Goal: Task Accomplishment & Management: Complete application form

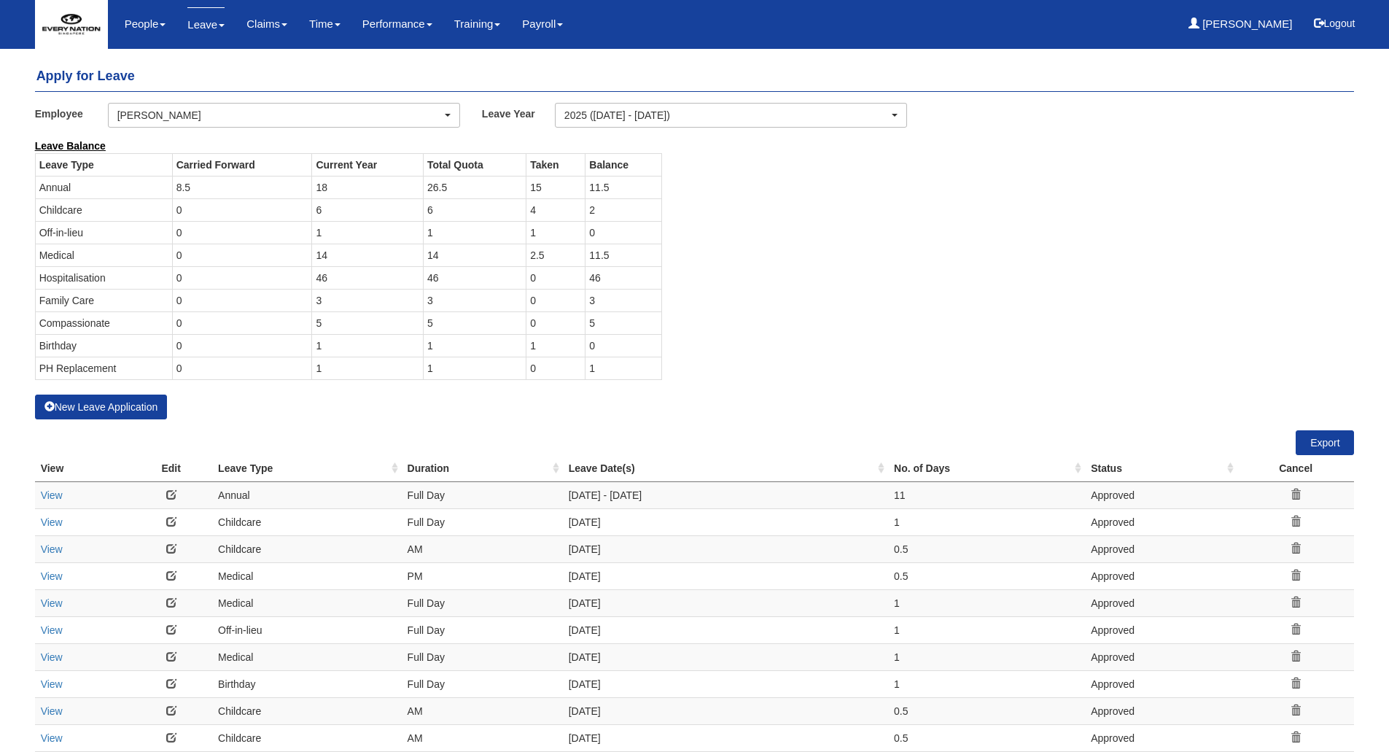
select select "50"
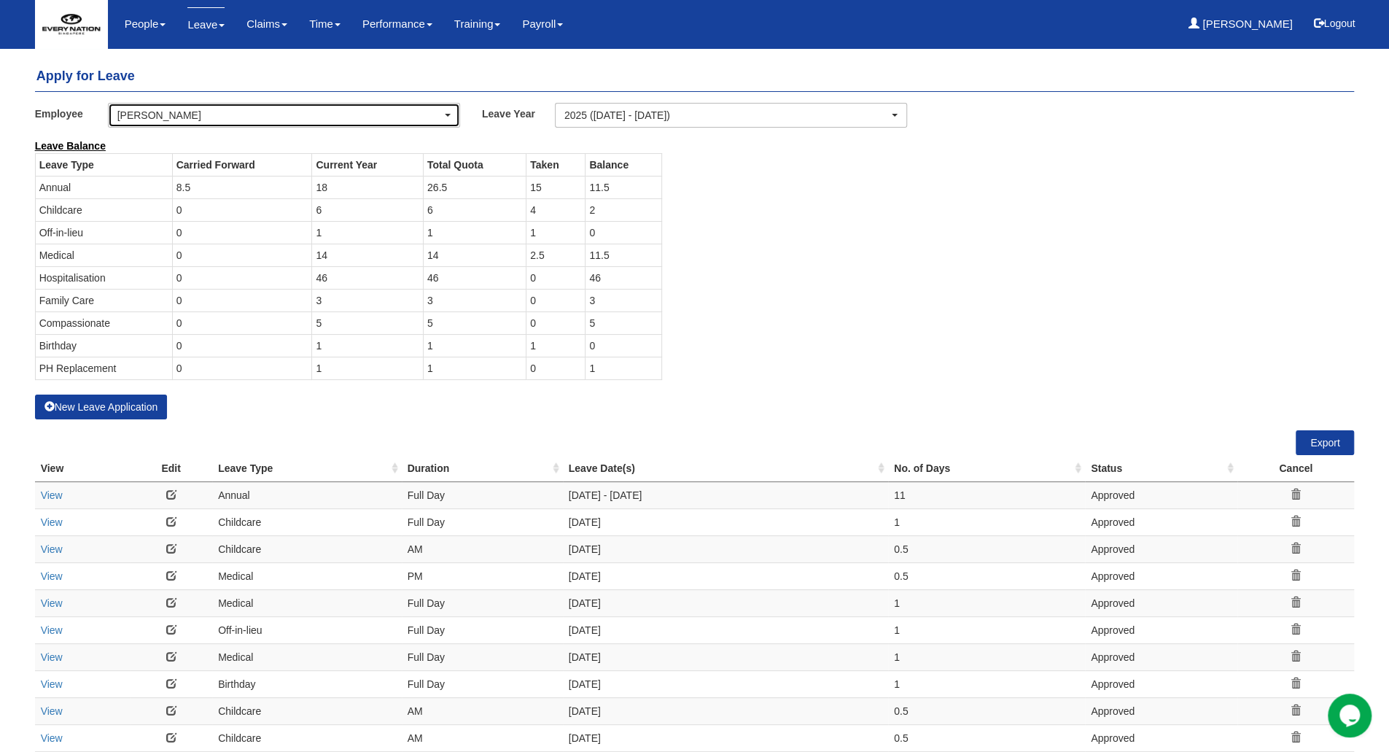
click at [238, 119] on div "[PERSON_NAME]" at bounding box center [279, 115] width 324 height 15
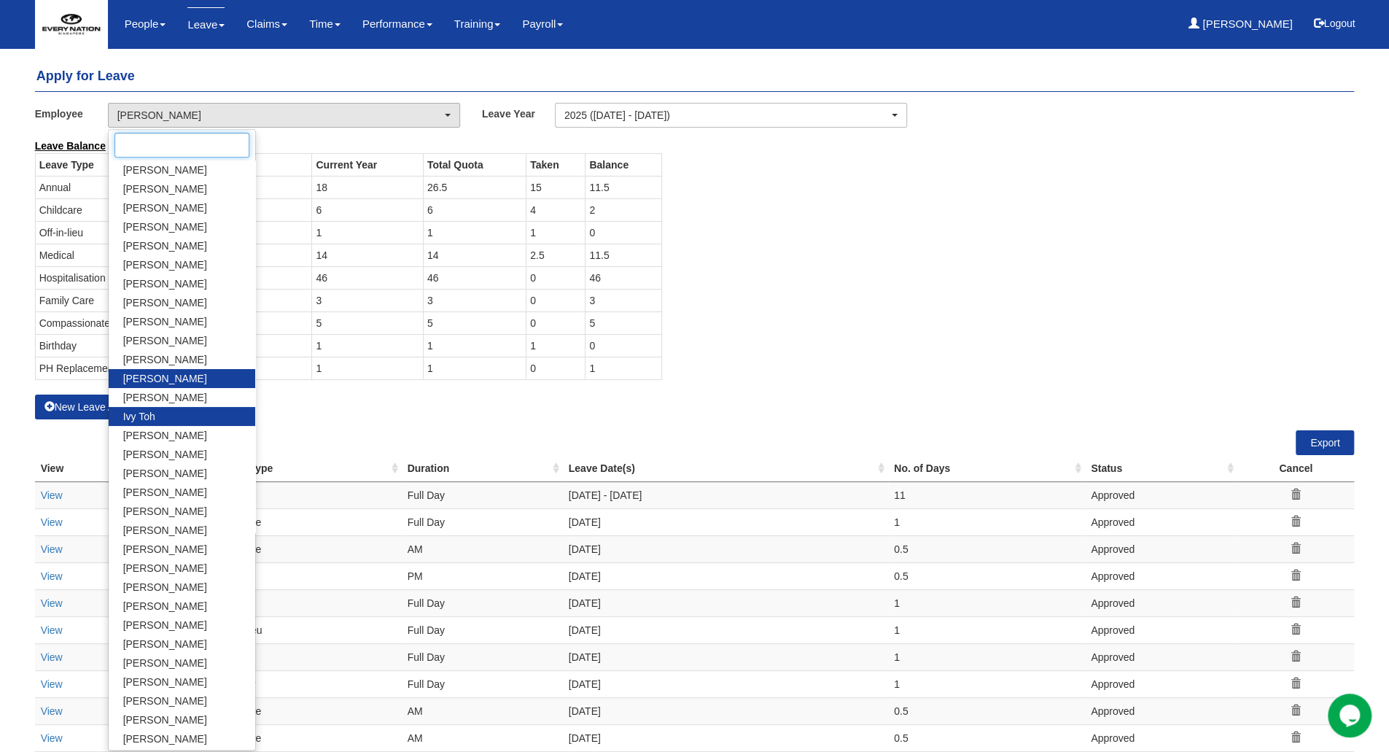
scroll to position [72, 0]
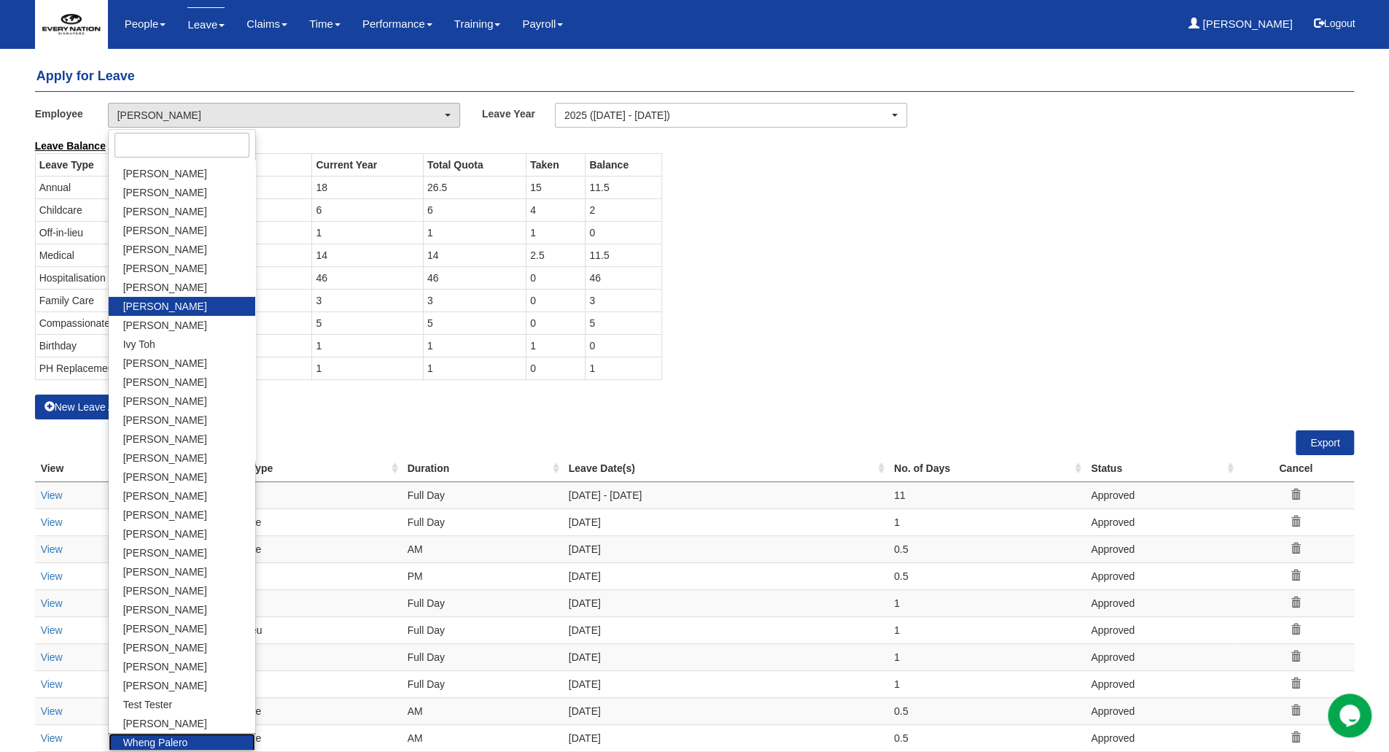
click at [190, 745] on link "Wheng Palero" at bounding box center [182, 742] width 147 height 19
select select "b126b48f-ee23-4bf2-b2bb-111512c395fd"
select select "50"
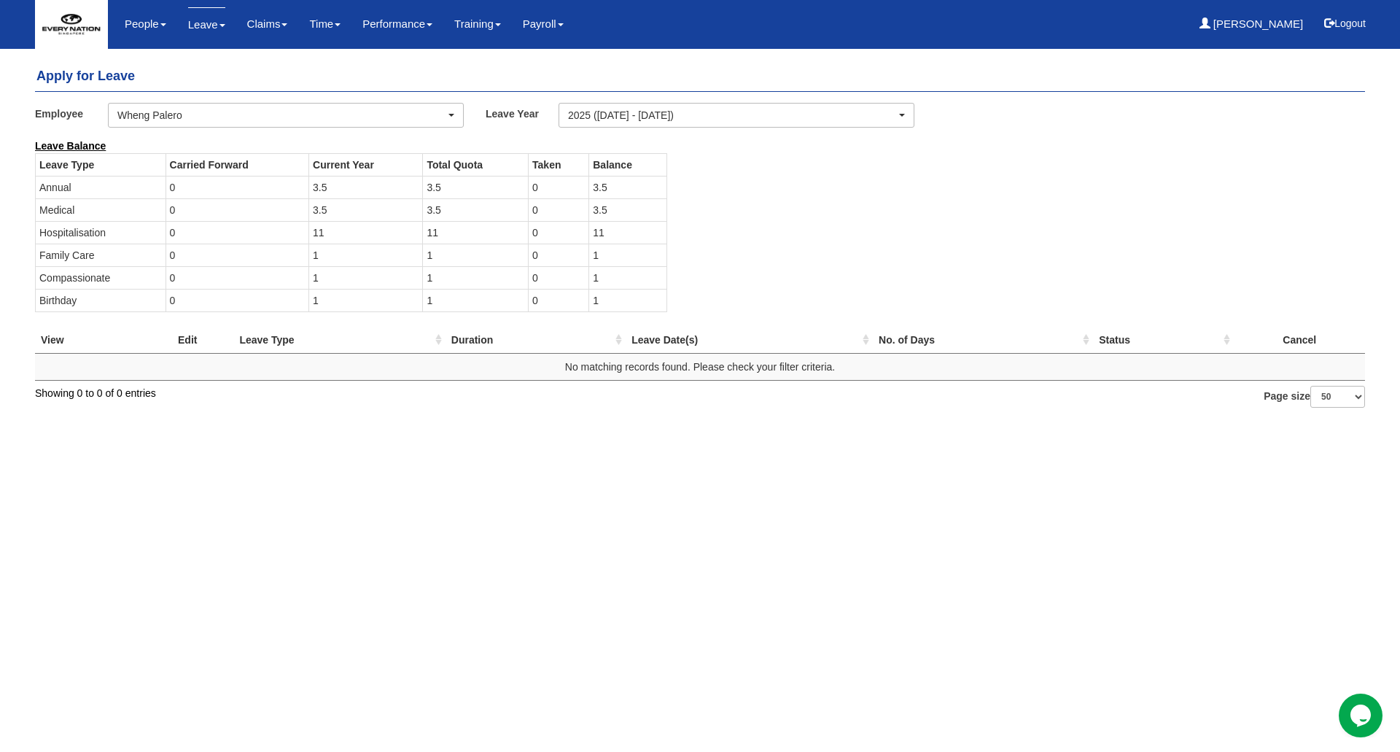
click at [891, 276] on div "Leave Balance Leave Type Carried Forward Current Year Total Quota Taken Balance…" at bounding box center [689, 233] width 1330 height 188
click at [914, 257] on div "Leave Balance Leave Type Carried Forward Current Year Total Quota Taken Balance…" at bounding box center [689, 233] width 1330 height 188
click at [188, 112] on div "Wheng Palero" at bounding box center [281, 115] width 328 height 15
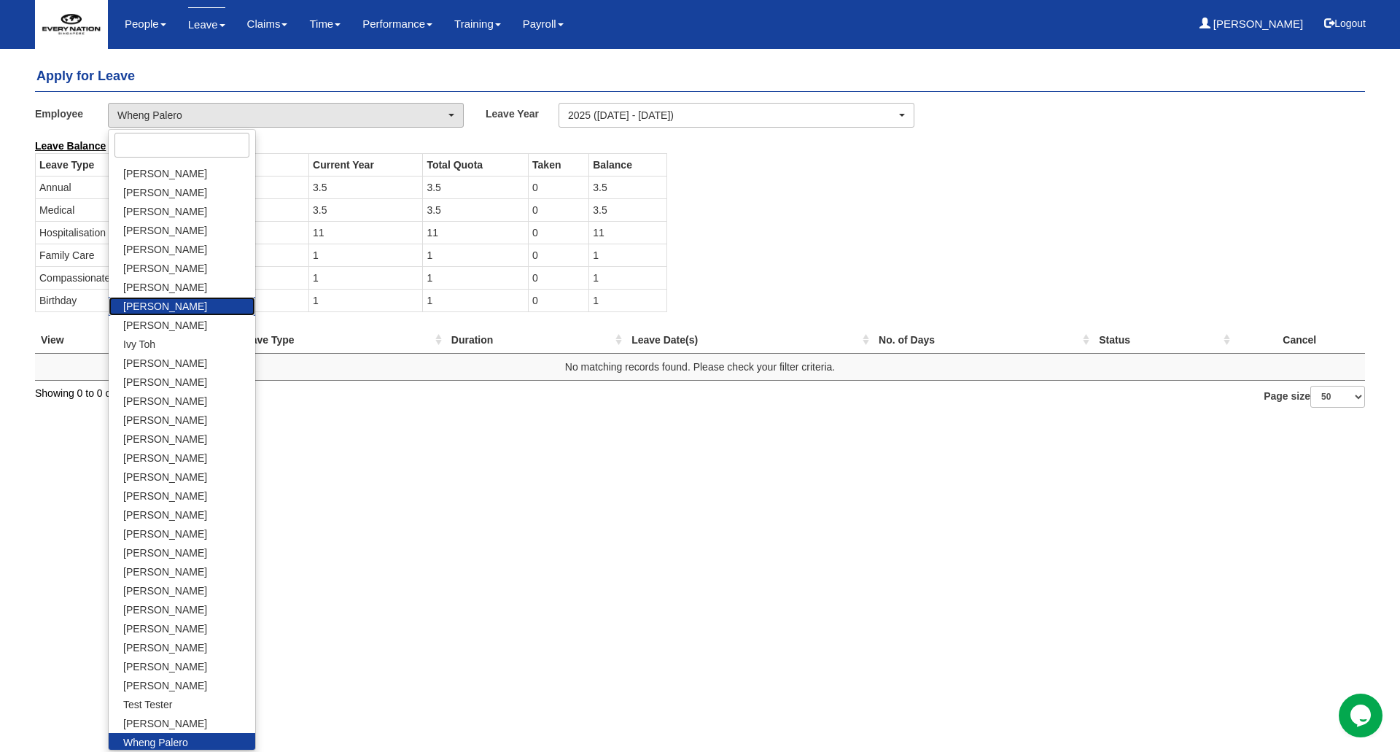
click at [167, 308] on link "[PERSON_NAME]" at bounding box center [182, 306] width 147 height 19
select select "f50d47f7-3aaa-4fa5-8738-f8591f1dc178"
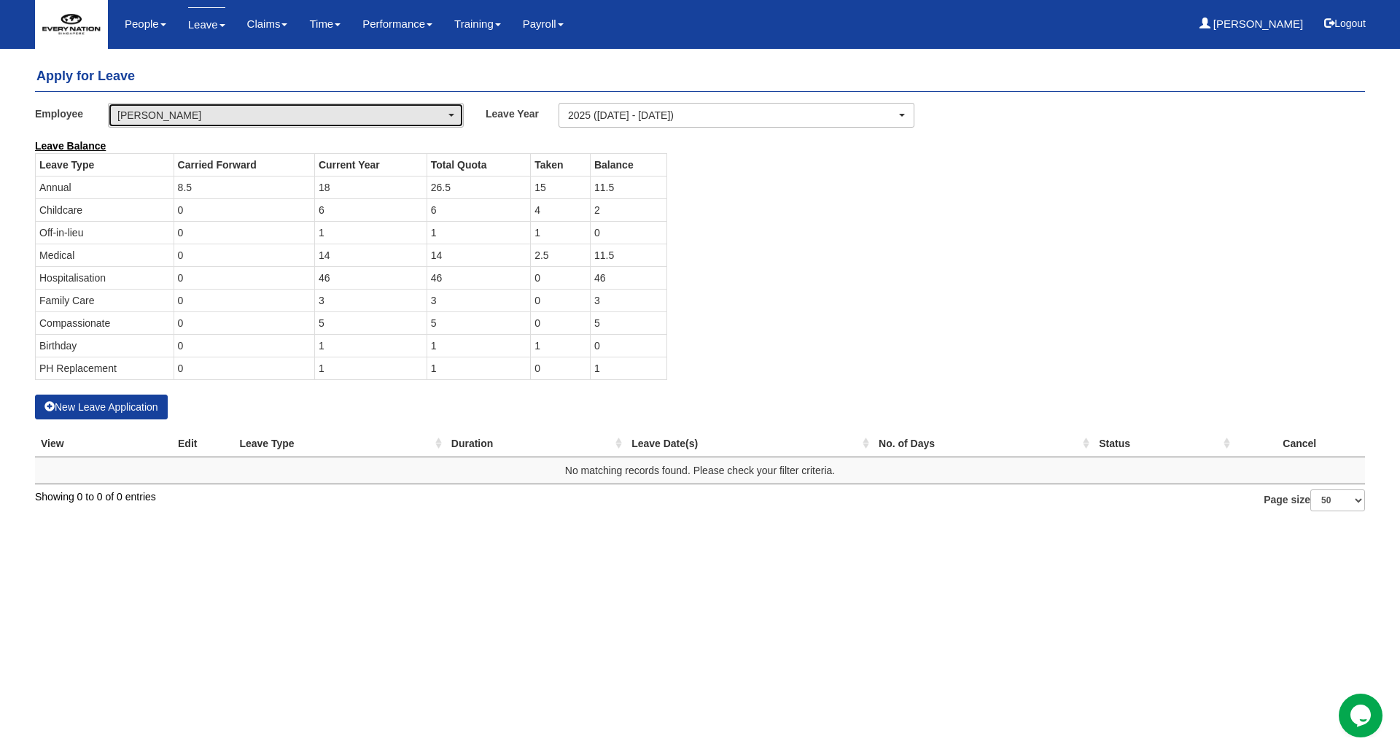
select select "50"
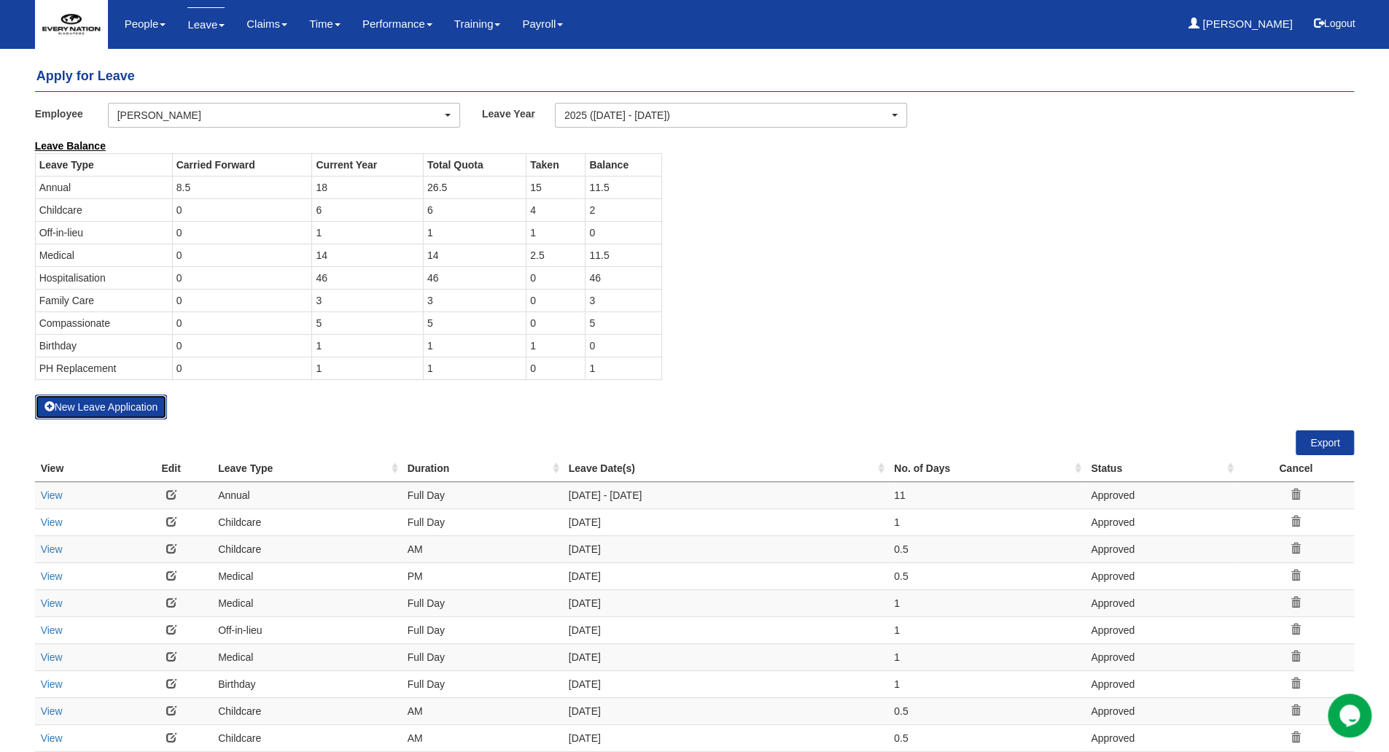
click at [93, 406] on button "New Leave Application" at bounding box center [101, 406] width 133 height 25
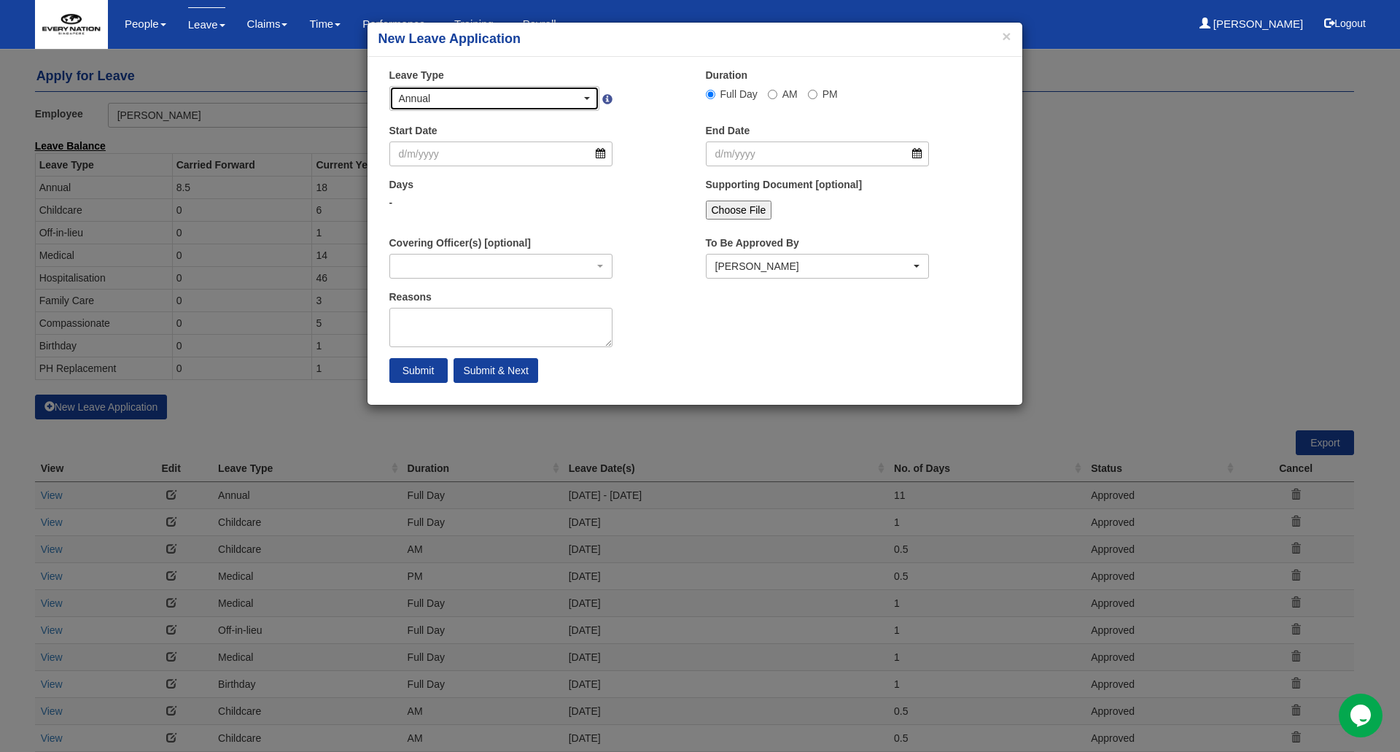
click at [483, 97] on div "Annual" at bounding box center [490, 98] width 183 height 15
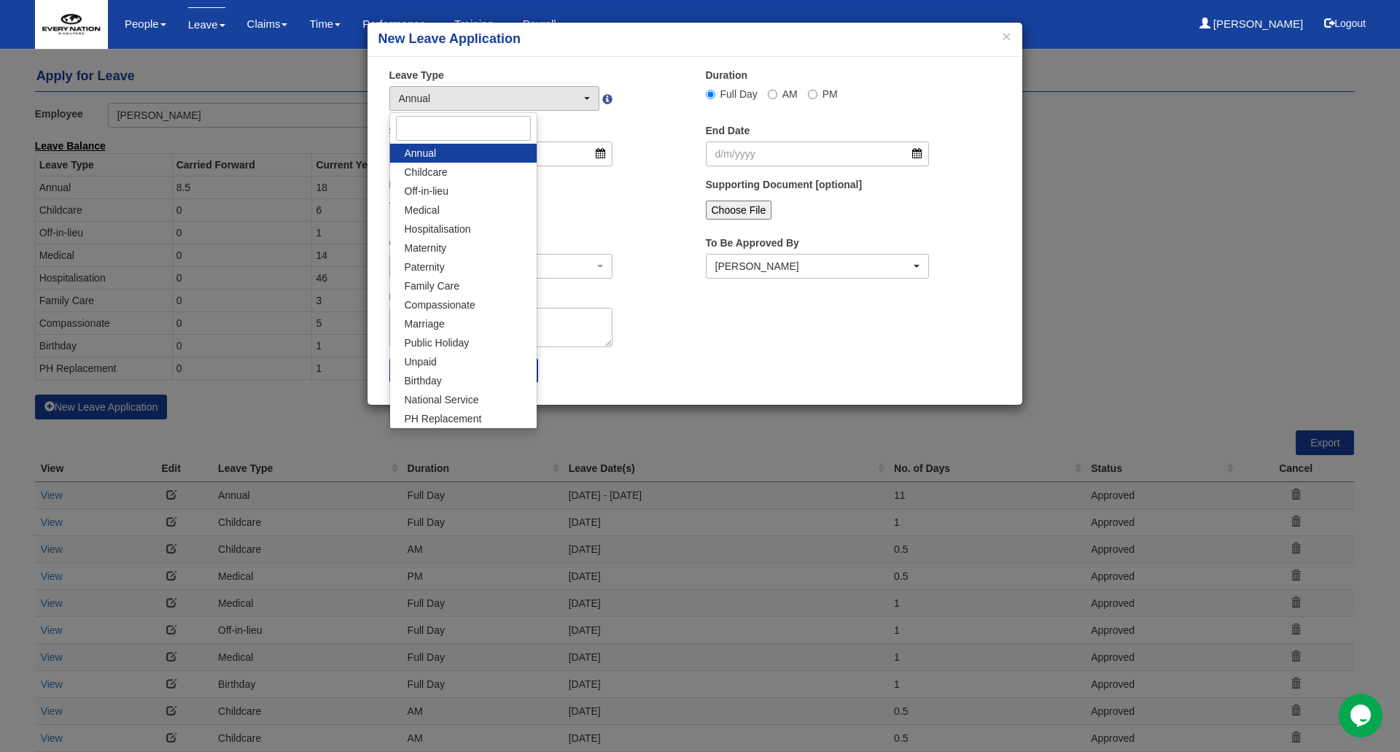
click at [462, 152] on link "Annual" at bounding box center [463, 153] width 147 height 19
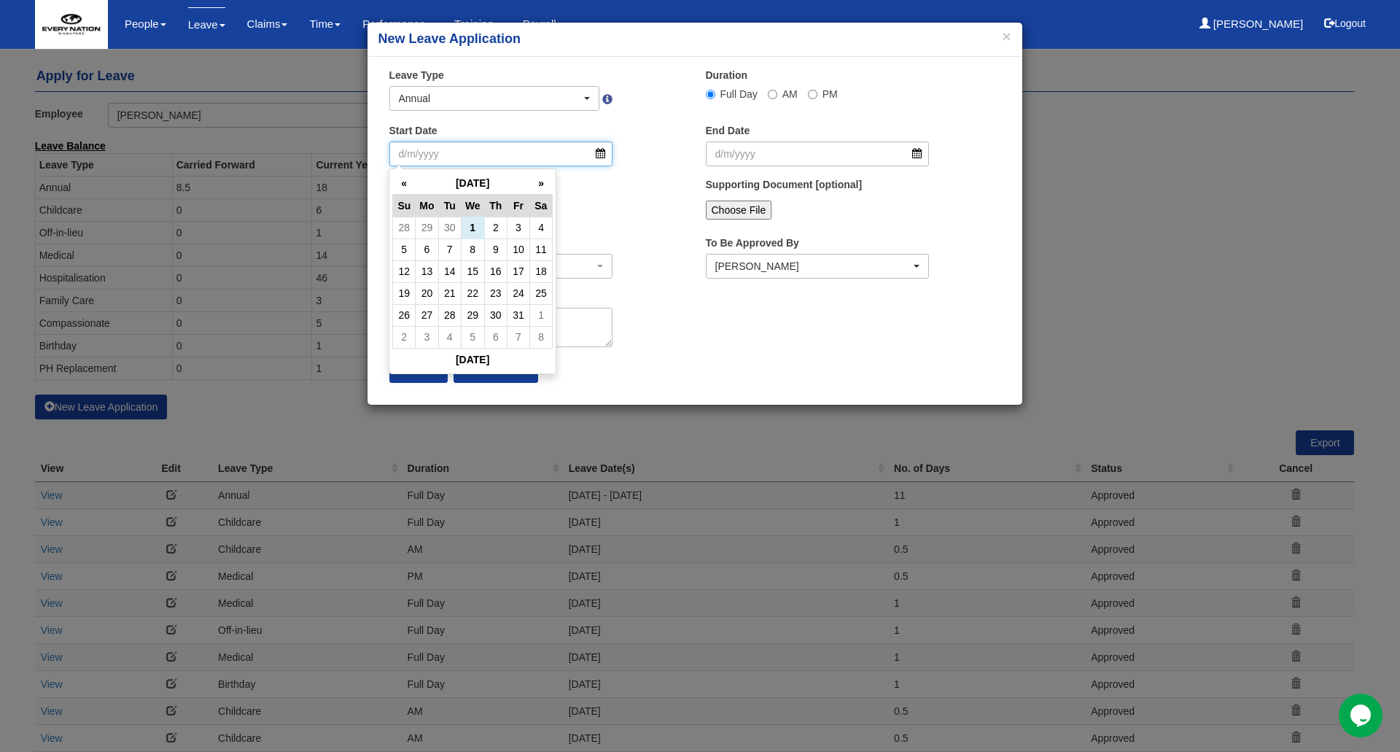
click at [477, 147] on input "Start Date" at bounding box center [501, 153] width 224 height 25
click at [445, 270] on td "14" at bounding box center [449, 271] width 23 height 22
type input "[DATE]"
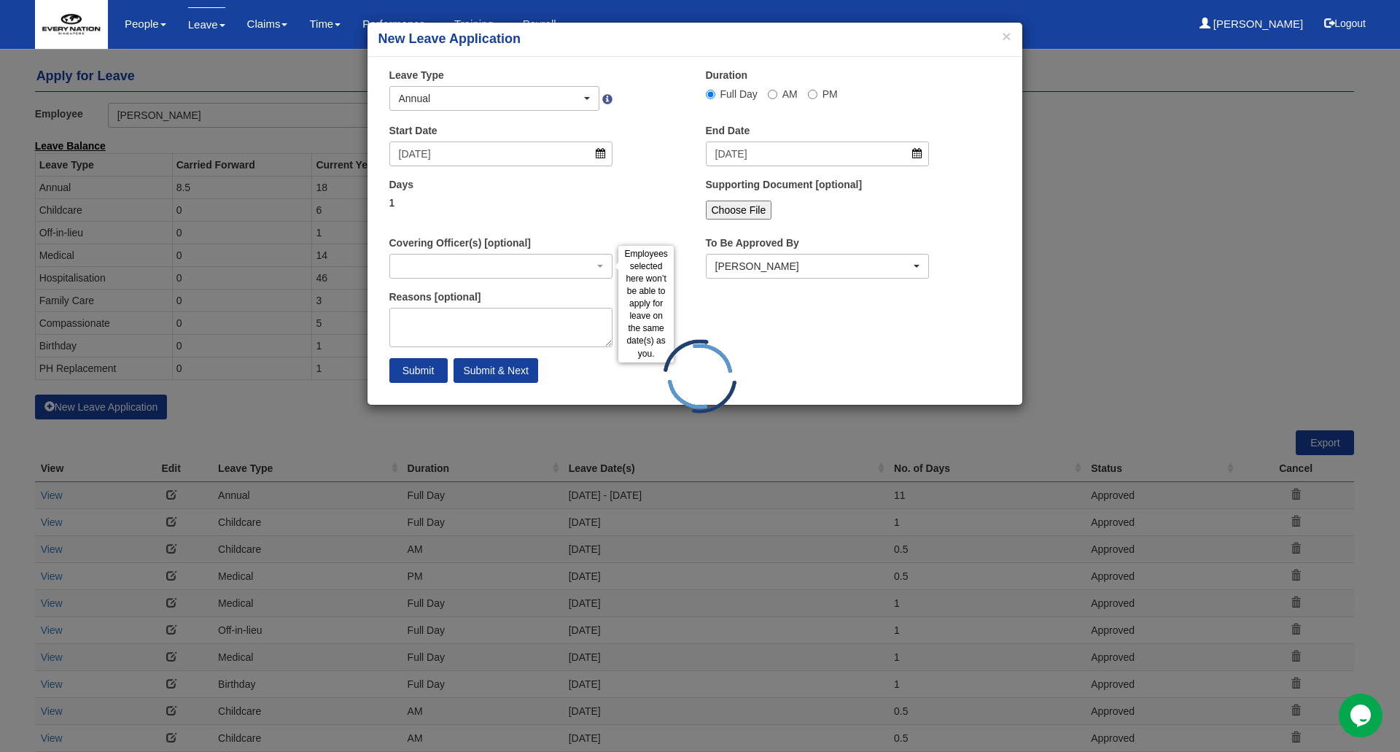
select select
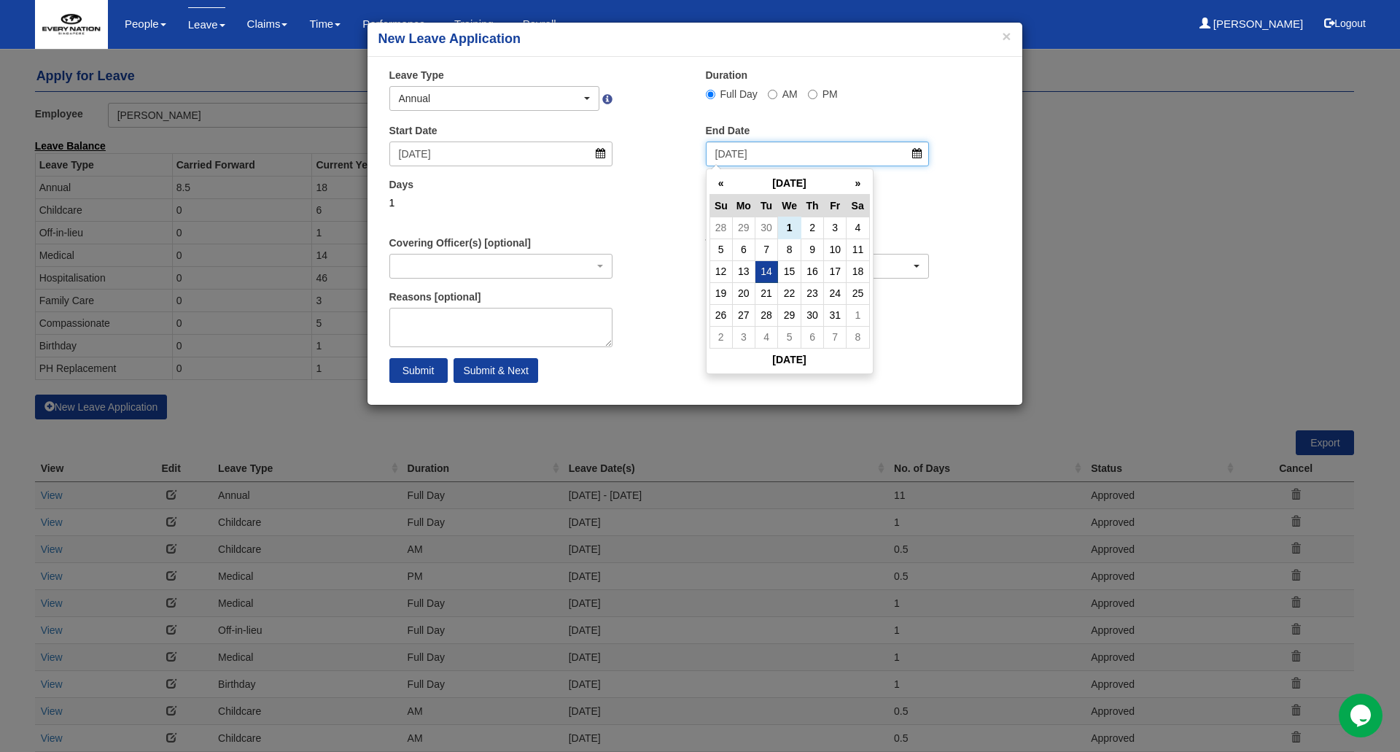
click at [833, 157] on input "[DATE]" at bounding box center [818, 153] width 224 height 25
click at [768, 290] on td "21" at bounding box center [766, 293] width 23 height 22
type input "[DATE]"
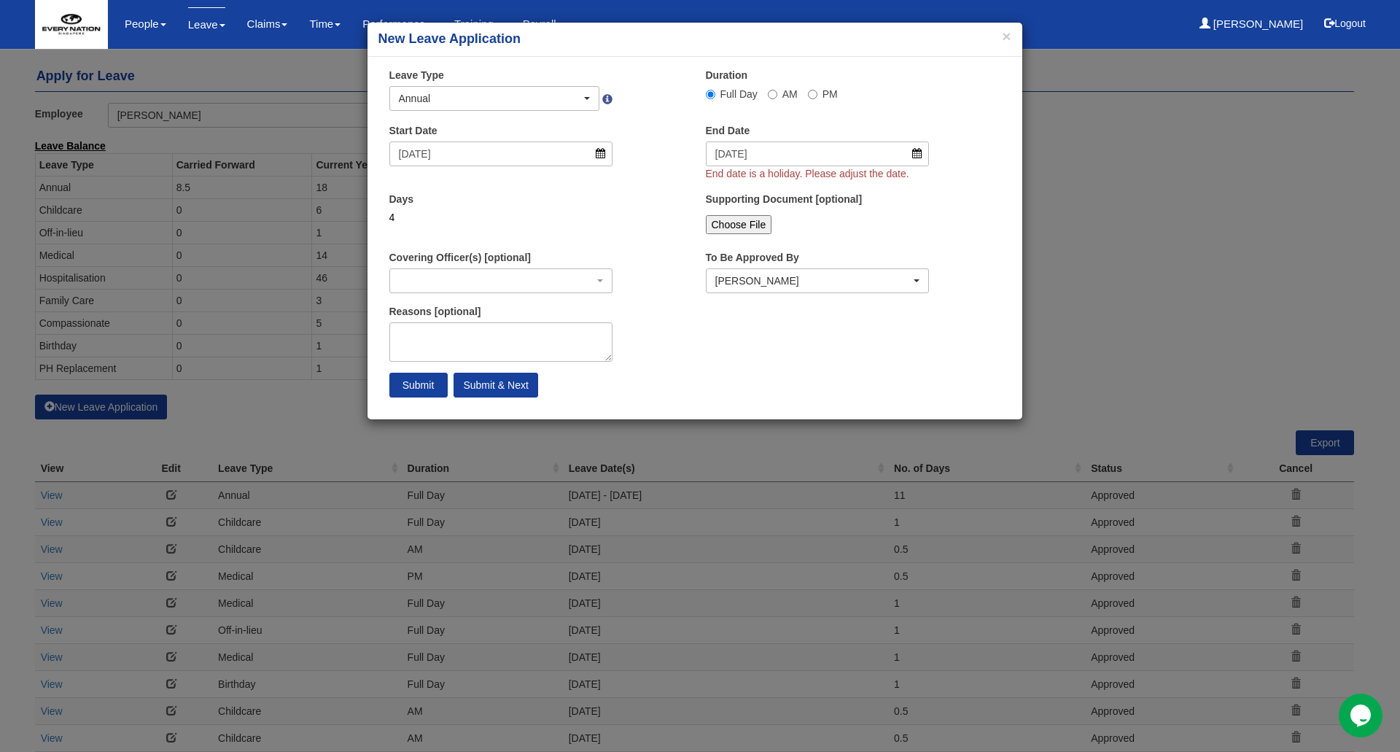
select select
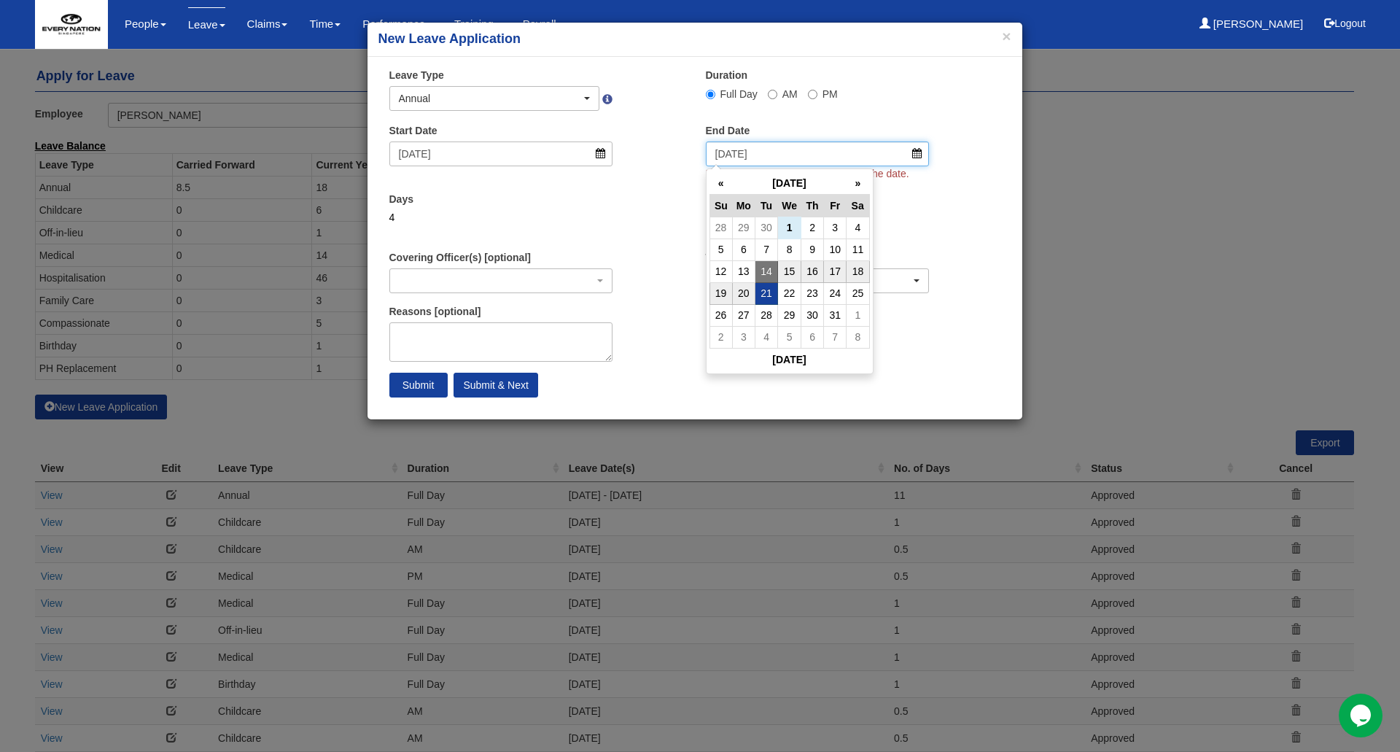
click at [799, 153] on input "[DATE]" at bounding box center [818, 153] width 224 height 25
click at [792, 297] on td "22" at bounding box center [789, 293] width 23 height 22
type input "[DATE]"
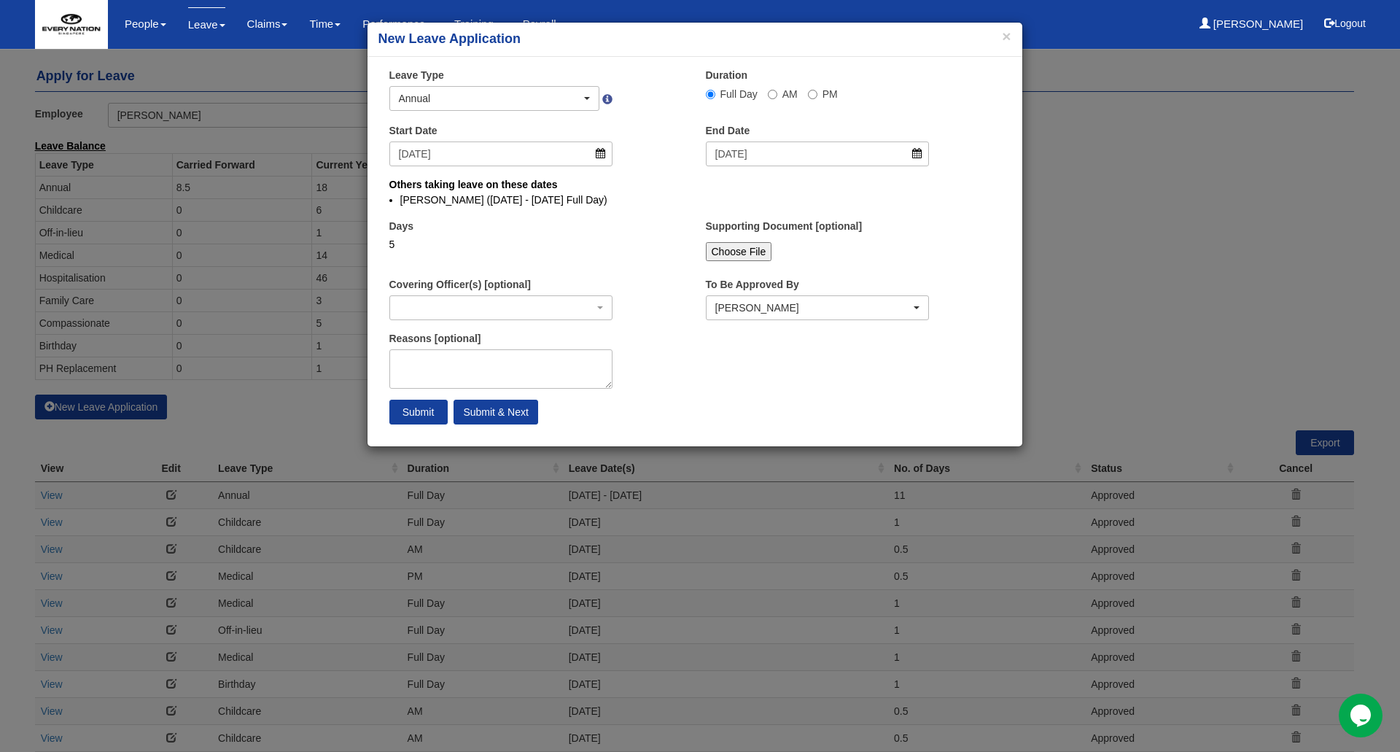
select select
click at [792, 313] on div "[PERSON_NAME]" at bounding box center [813, 307] width 196 height 15
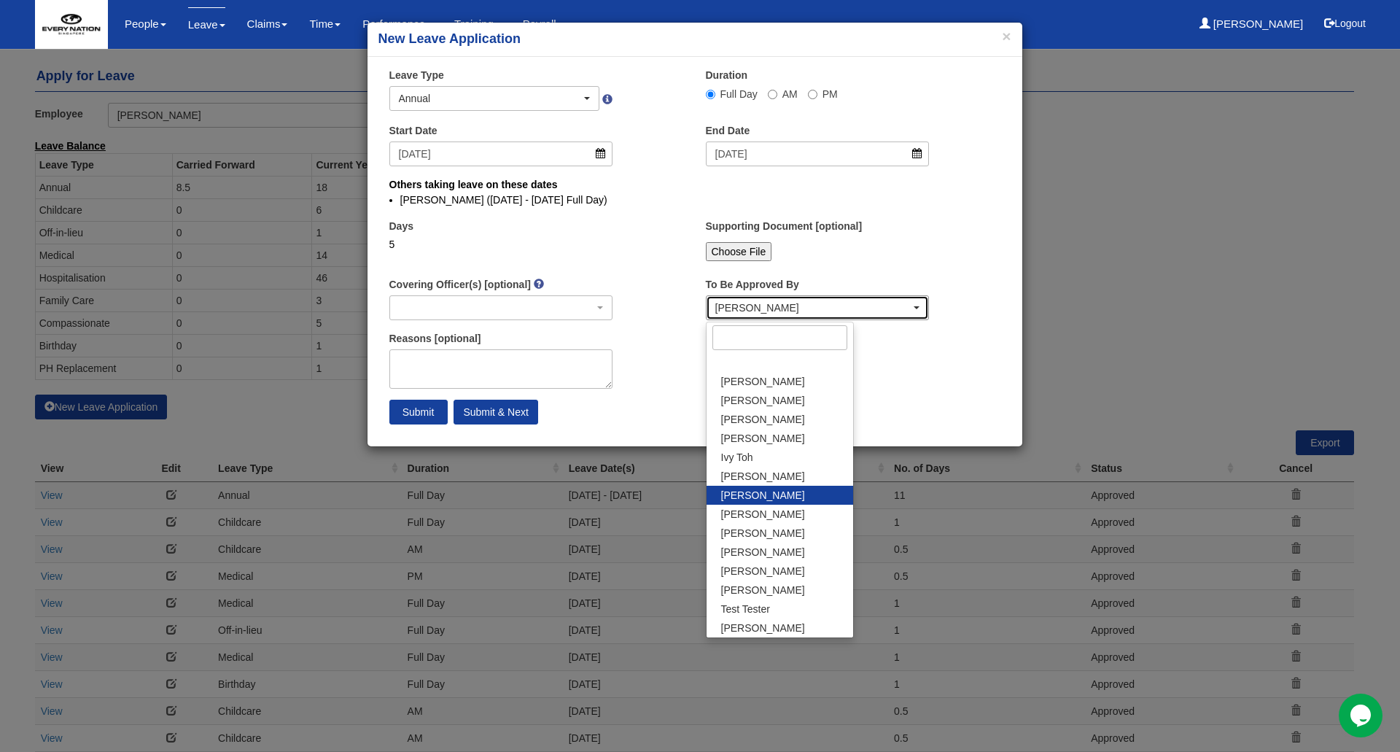
click at [792, 313] on div "[PERSON_NAME]" at bounding box center [813, 307] width 196 height 15
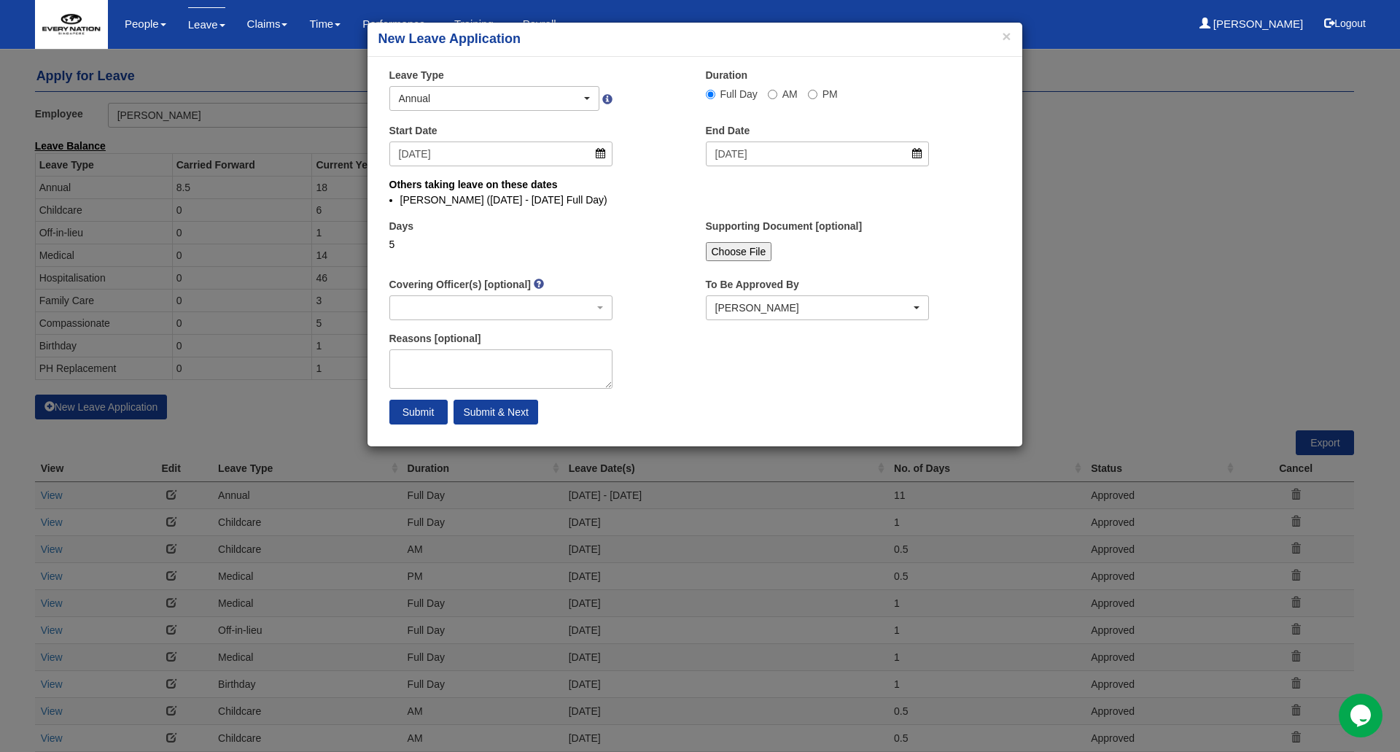
click at [754, 368] on div "× Leave Type Annual Childcare Off-in-lieu Medical Hospitalisation Maternity Pat…" at bounding box center [694, 251] width 655 height 367
click at [1011, 42] on div "× New Leave Application" at bounding box center [694, 40] width 655 height 34
click at [1005, 35] on button "×" at bounding box center [1006, 35] width 9 height 15
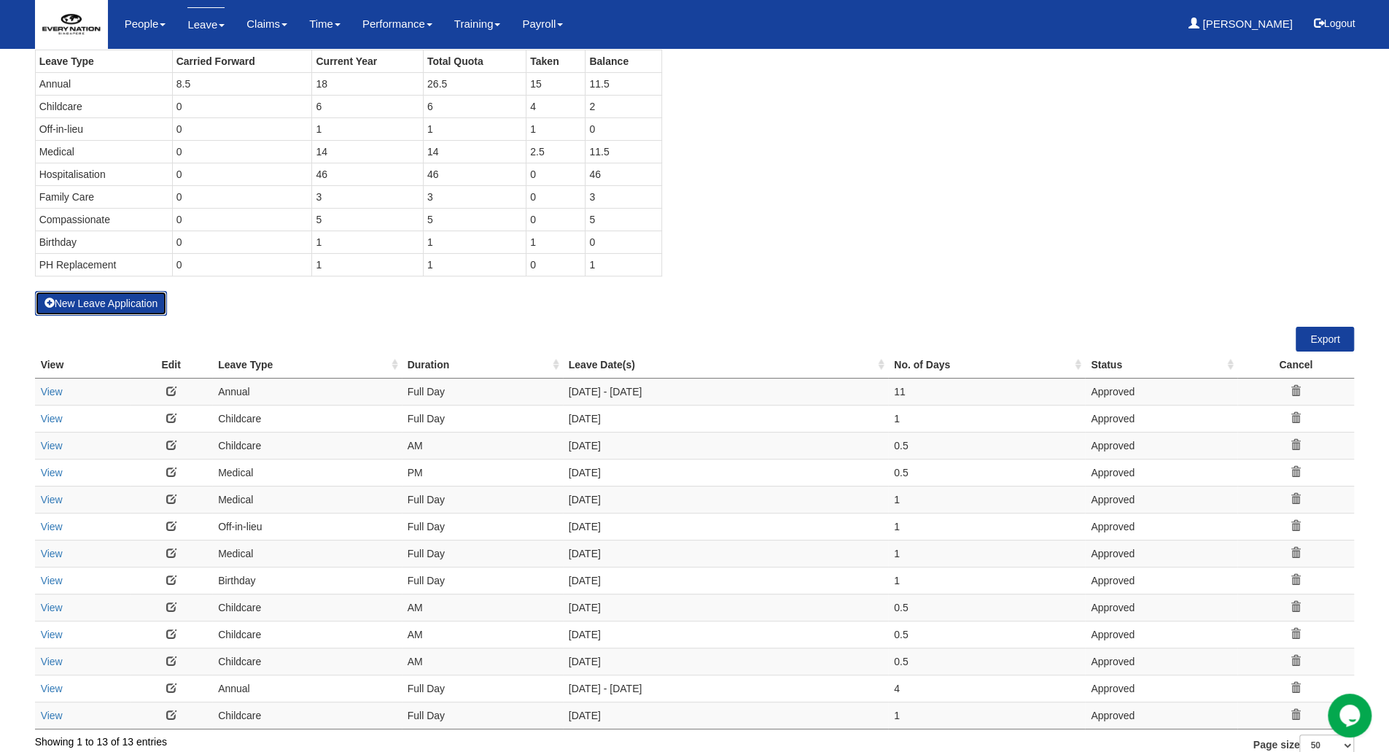
scroll to position [105, 0]
click at [212, 328] on div "View Edit Leave Type Duration Leave Date(s) No. of Days Status Cancel View" at bounding box center [695, 526] width 1320 height 402
click at [172, 386] on link at bounding box center [171, 389] width 10 height 10
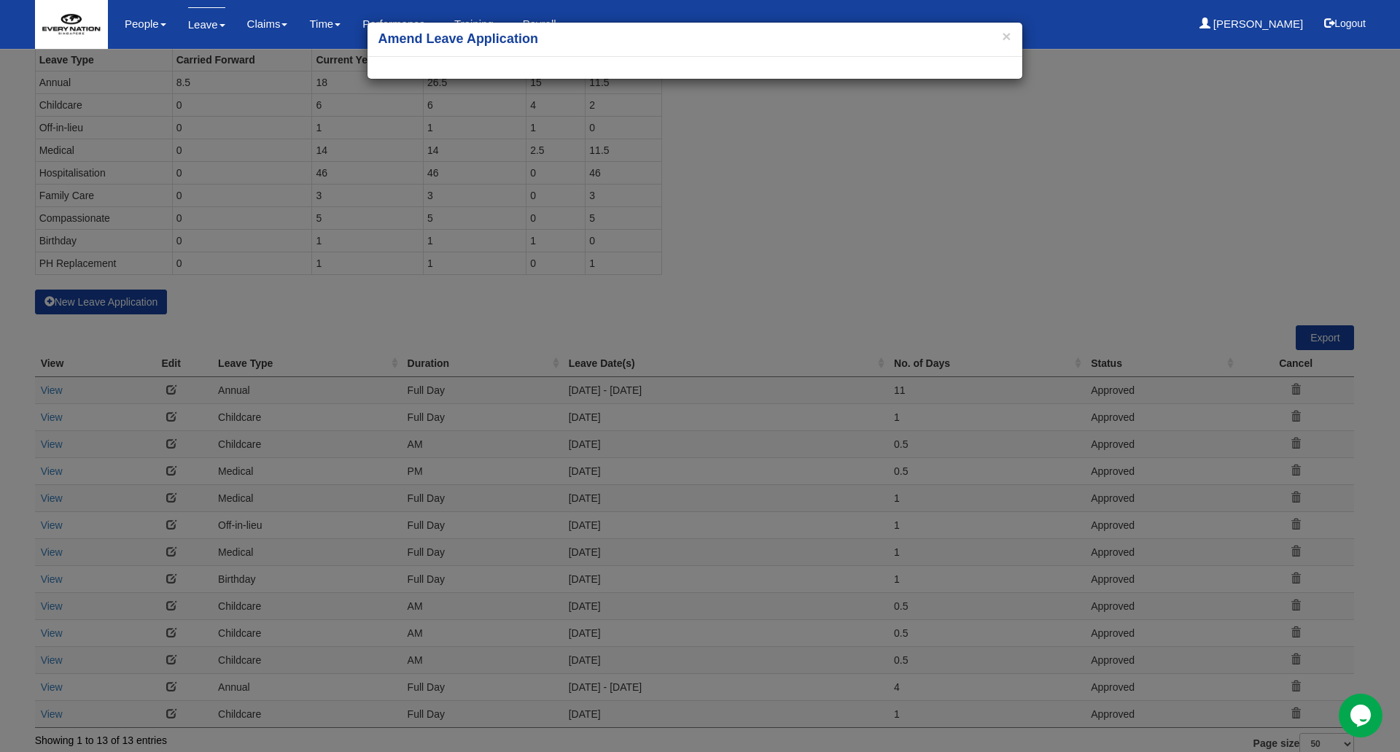
select select
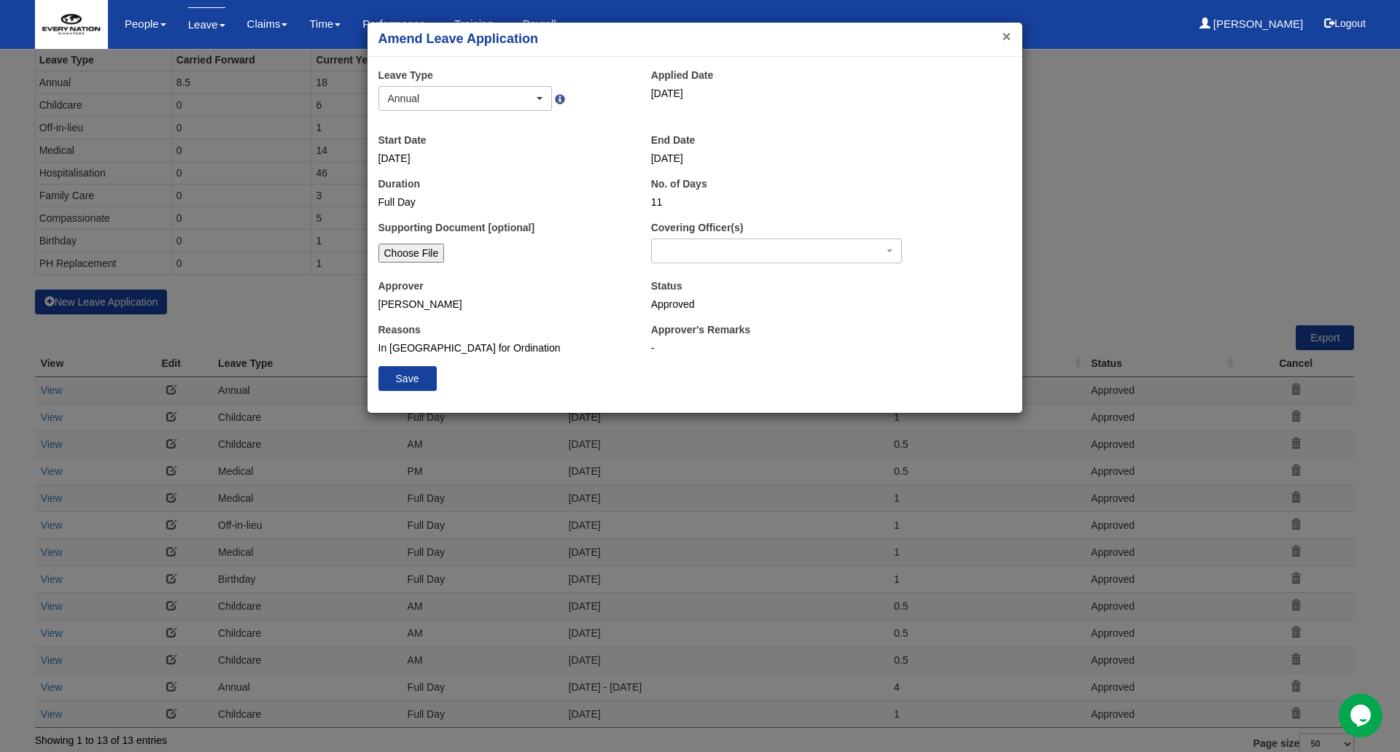
click at [1004, 36] on button "×" at bounding box center [1006, 35] width 9 height 15
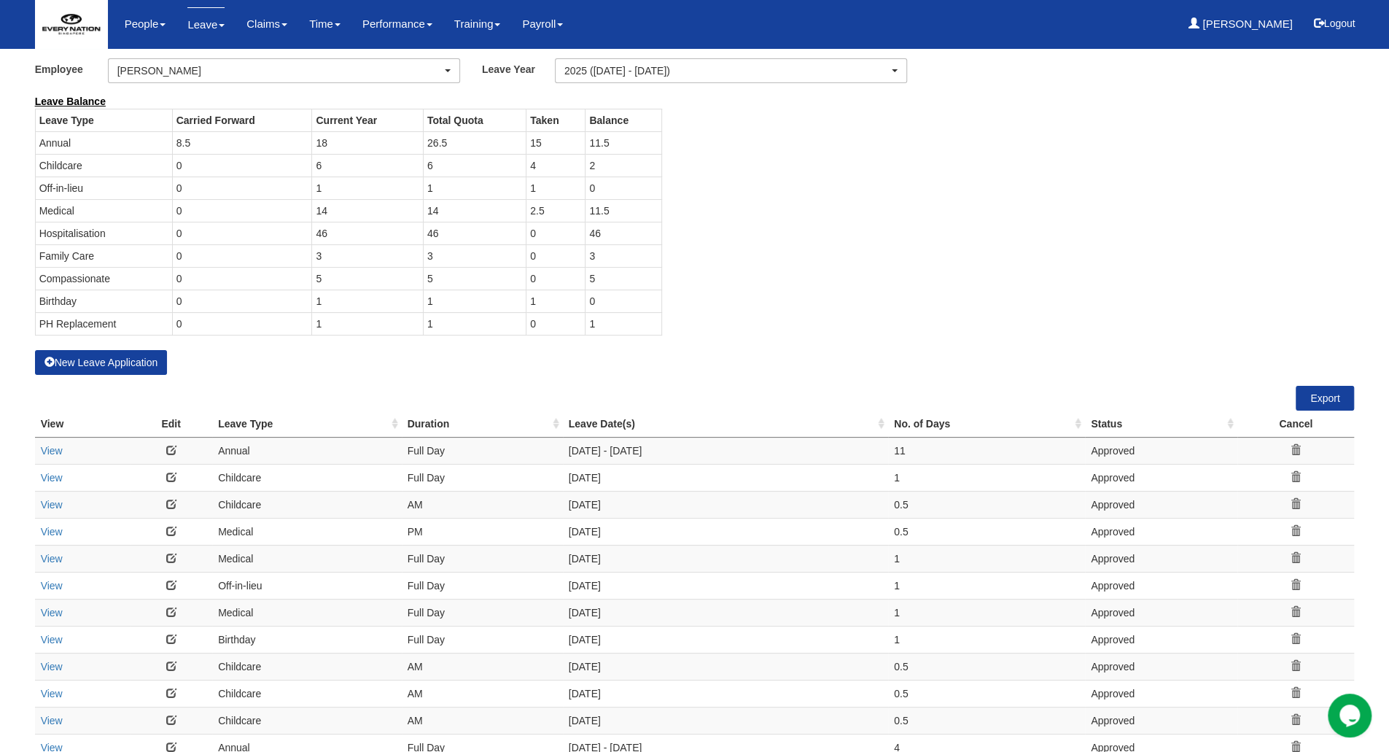
scroll to position [0, 0]
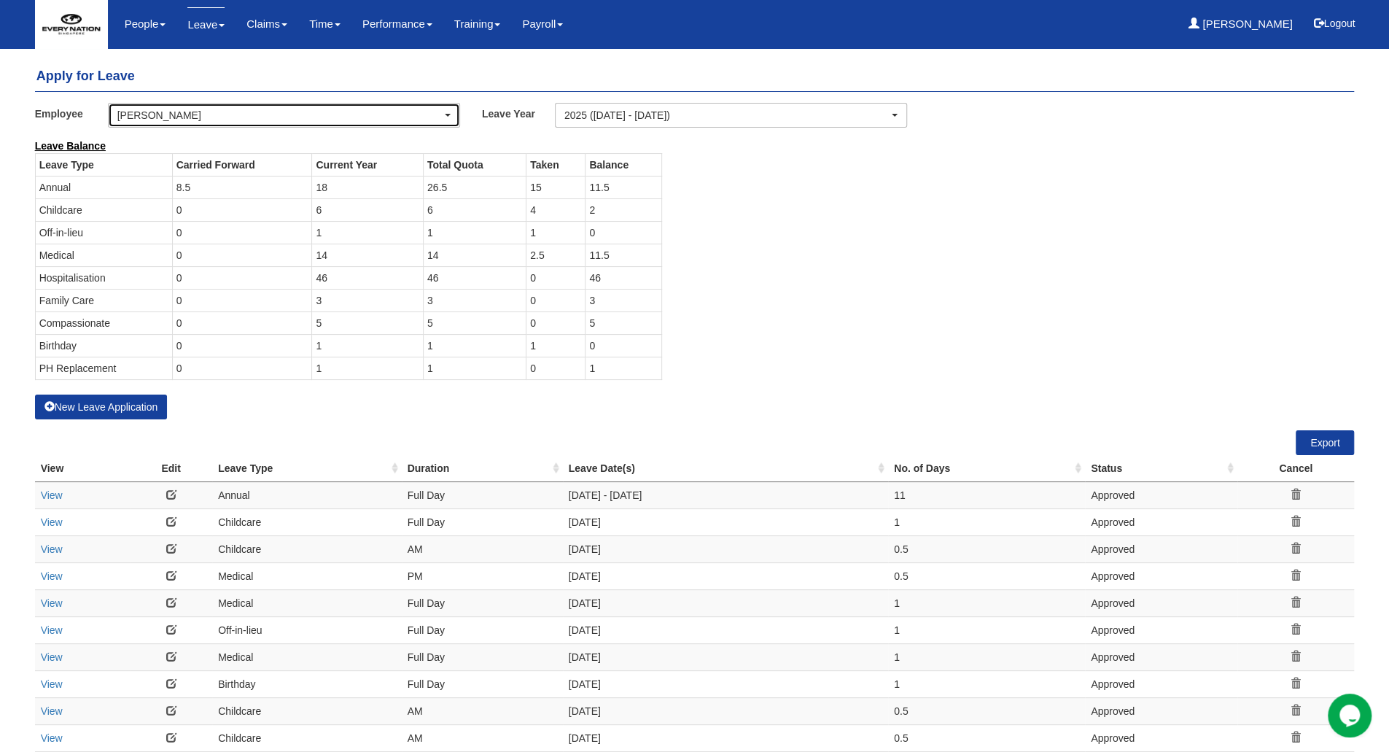
click at [260, 114] on div "[PERSON_NAME]" at bounding box center [279, 115] width 324 height 15
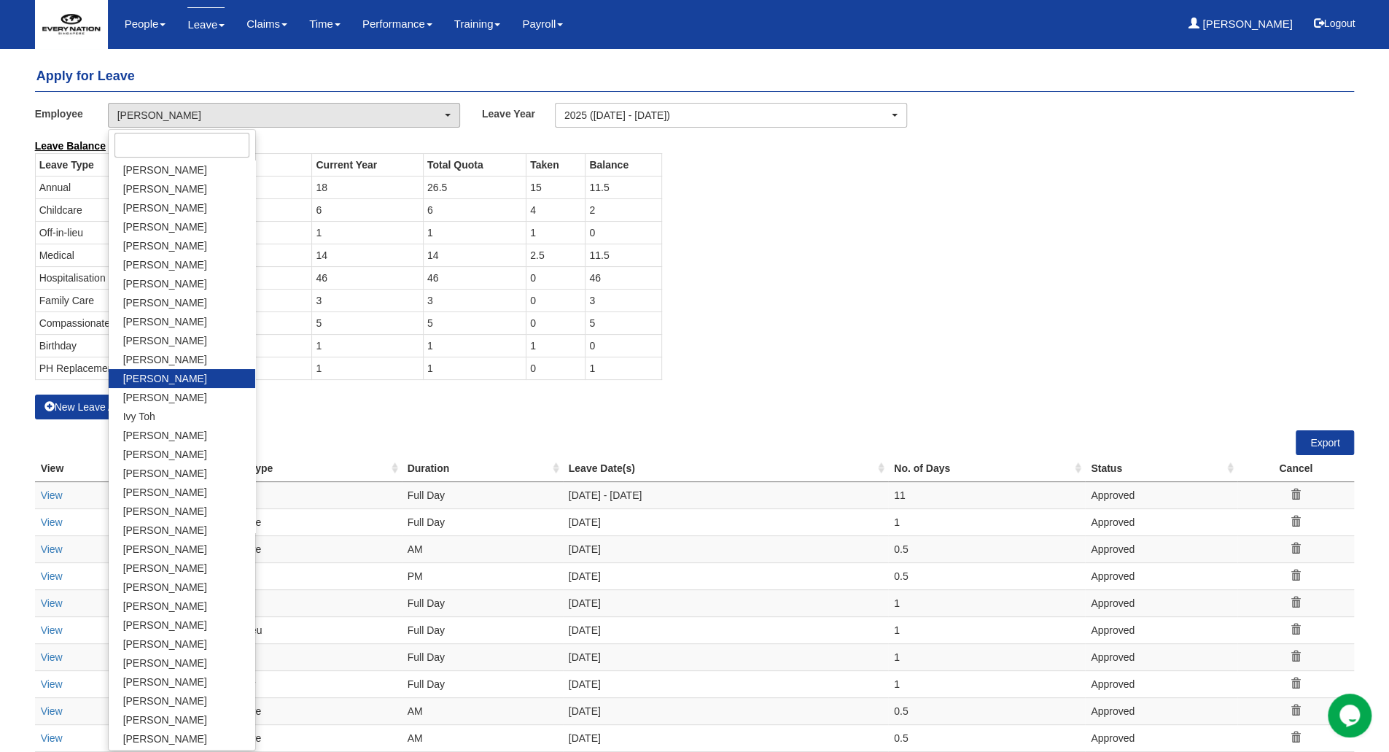
click at [910, 276] on div "Leave Balance Leave Type Carried Forward Current Year Total Quota Taken Balance…" at bounding box center [684, 267] width 1320 height 256
